Goal: Task Accomplishment & Management: Manage account settings

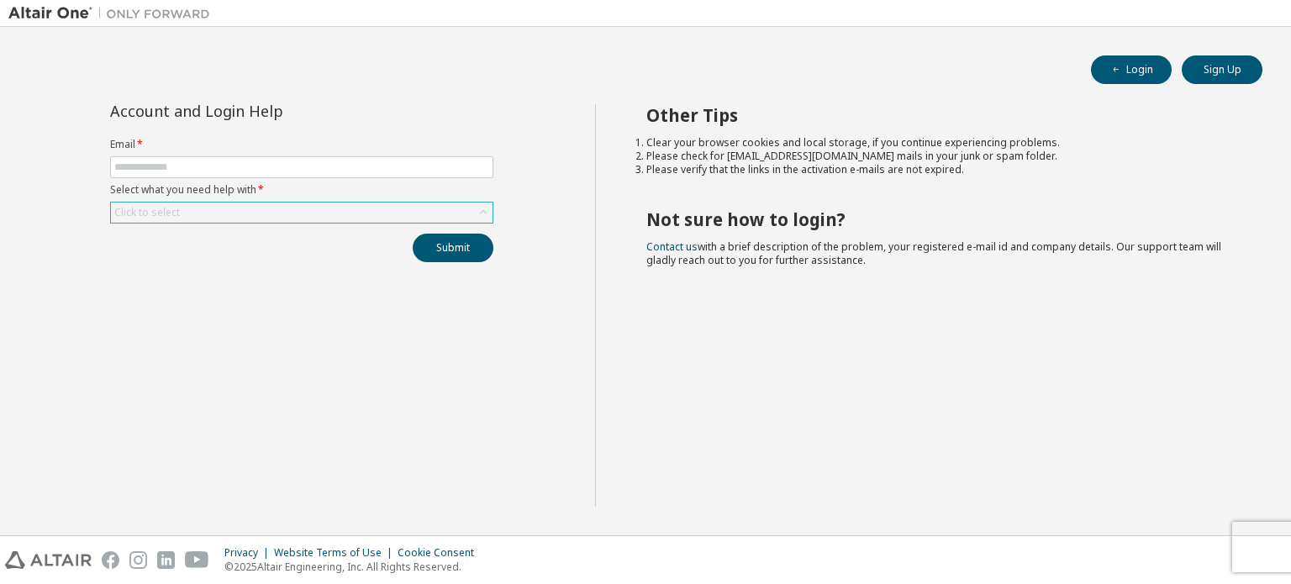
click at [293, 211] on div "Click to select" at bounding box center [302, 213] width 382 height 20
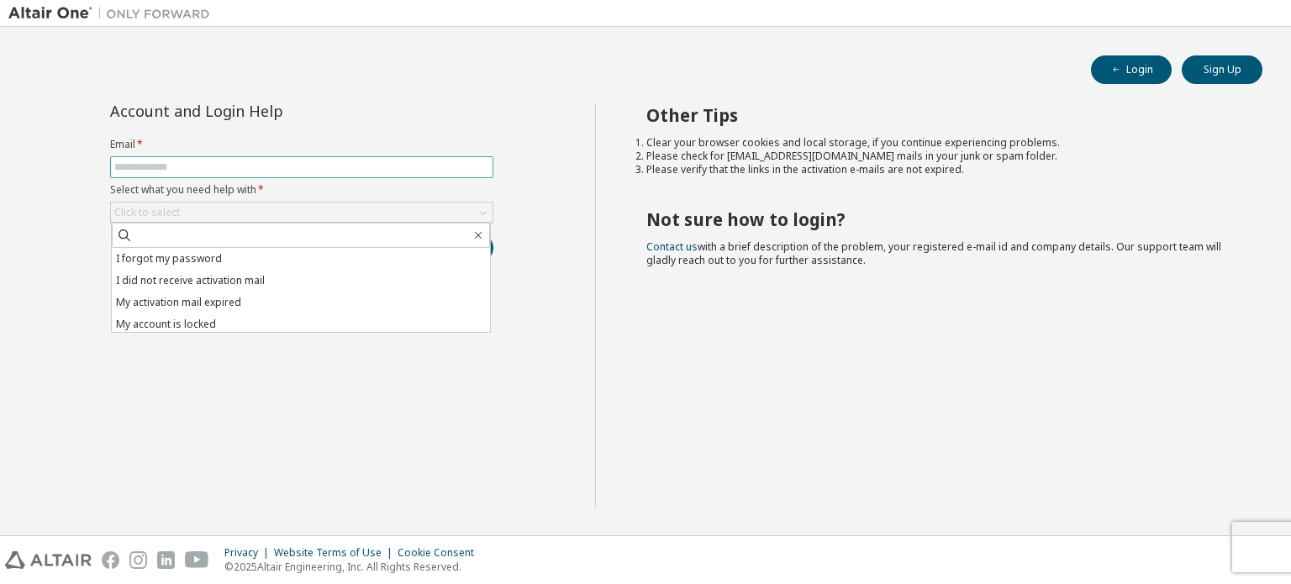
click at [256, 162] on input "text" at bounding box center [301, 167] width 375 height 13
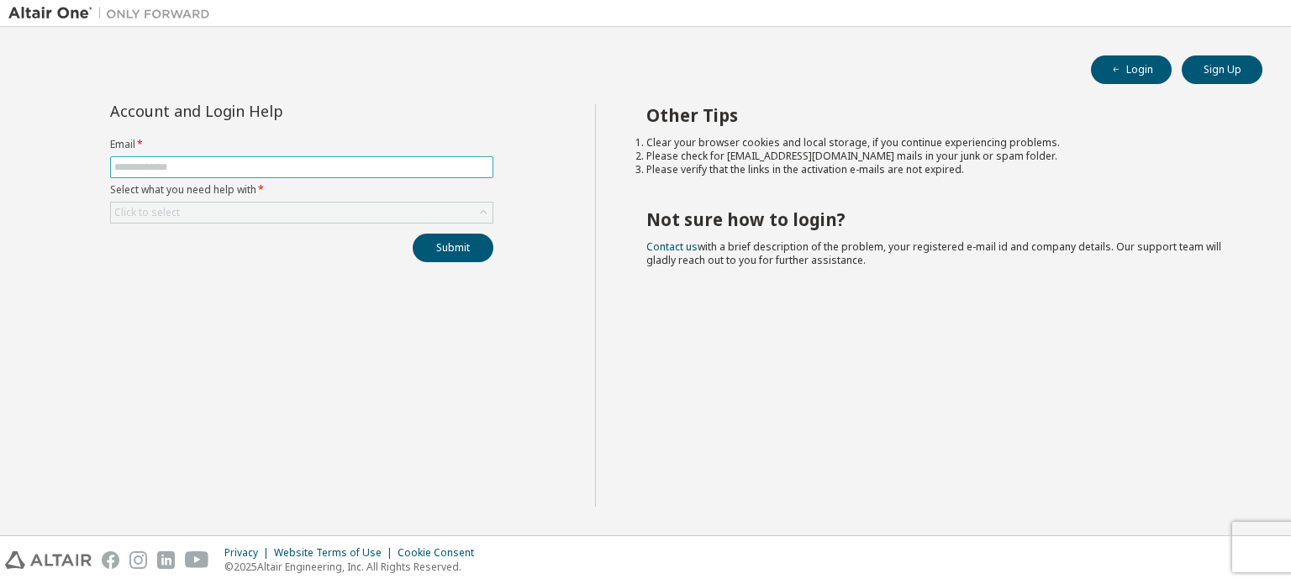
type input "**********"
click at [259, 214] on div "Click to select" at bounding box center [302, 213] width 382 height 20
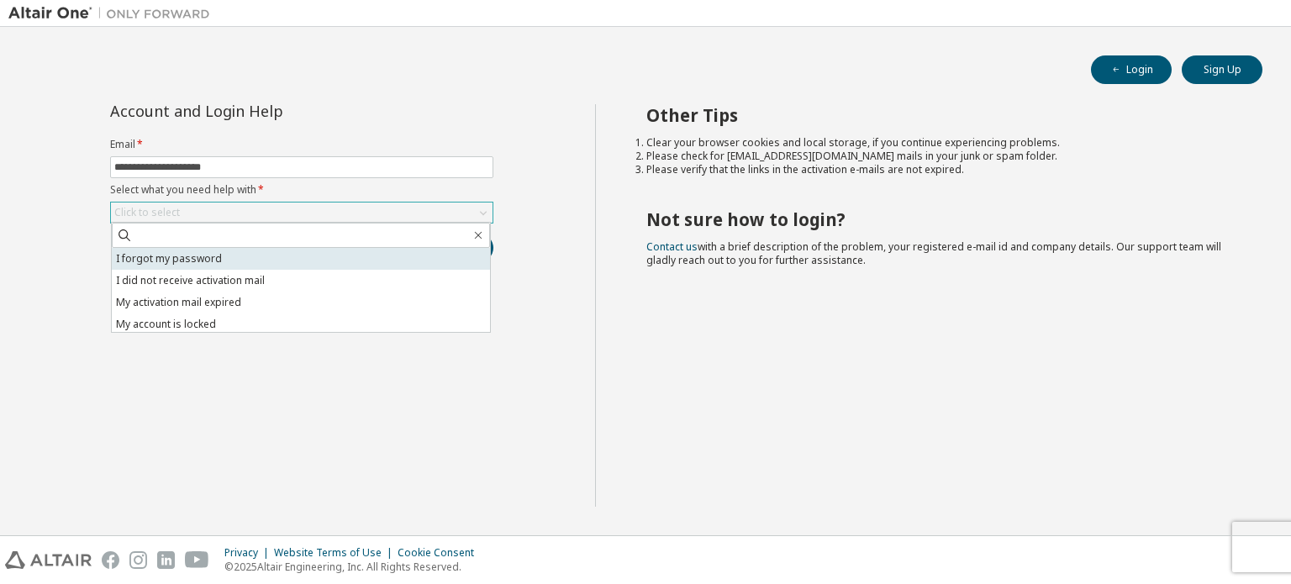
click at [242, 265] on li "I forgot my password" at bounding box center [301, 259] width 378 height 22
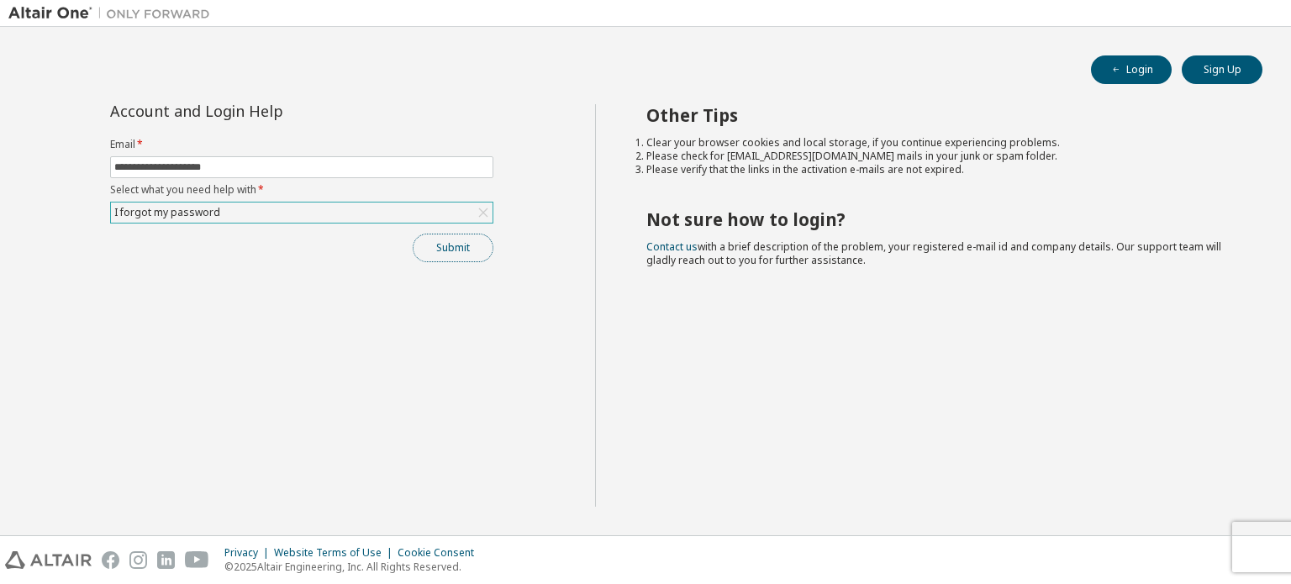
click at [443, 251] on button "Submit" at bounding box center [453, 248] width 81 height 29
